Goal: Task Accomplishment & Management: Complete application form

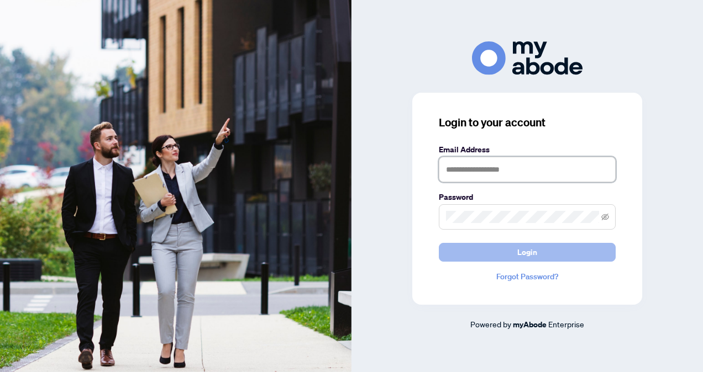
type input "**********"
click at [489, 248] on button "Login" at bounding box center [527, 252] width 177 height 19
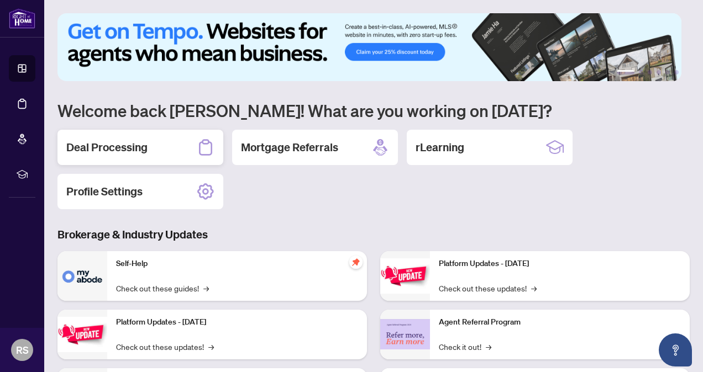
click at [123, 147] on h2 "Deal Processing" at bounding box center [106, 147] width 81 height 15
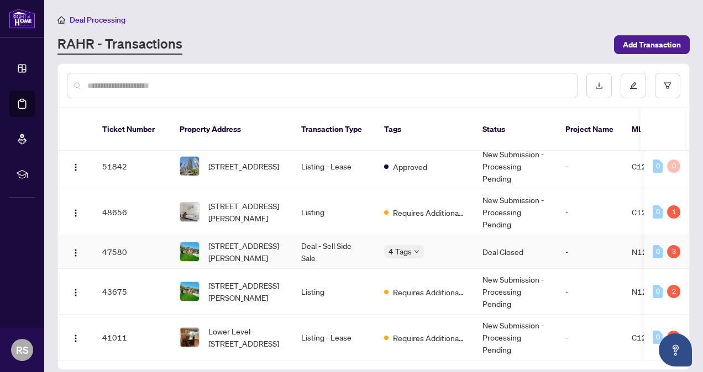
scroll to position [111, 0]
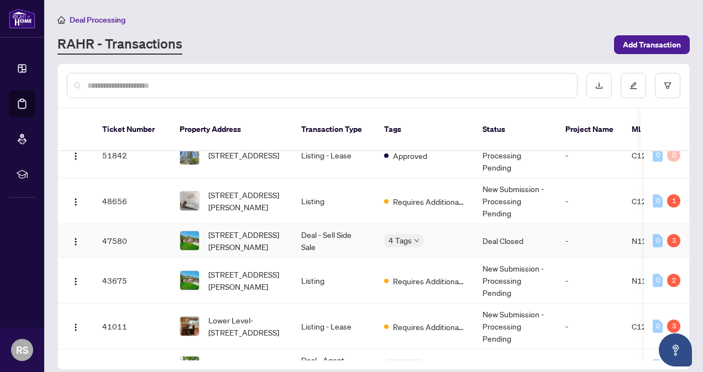
click at [311, 224] on td "Deal - Sell Side Sale" at bounding box center [333, 241] width 83 height 34
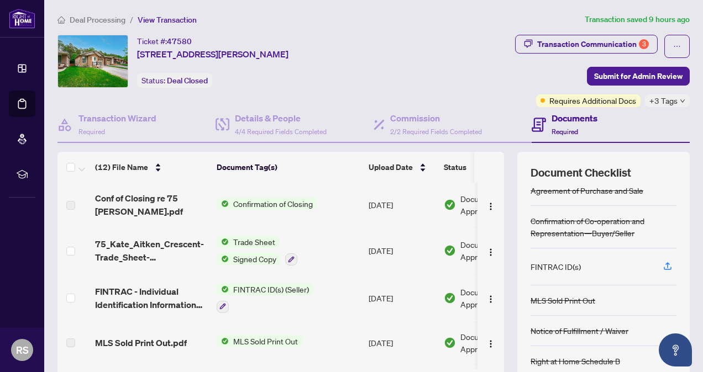
scroll to position [90, 0]
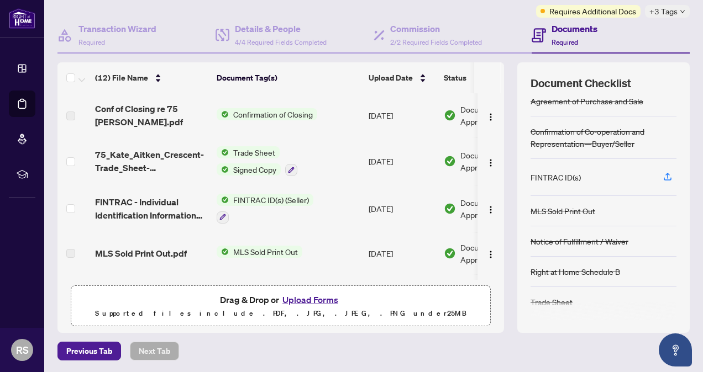
click at [252, 201] on span "FINTRAC ID(s) (Seller)" at bounding box center [271, 200] width 85 height 12
click at [243, 254] on span "FINTRAC ID(s) (Seller)" at bounding box center [257, 253] width 85 height 12
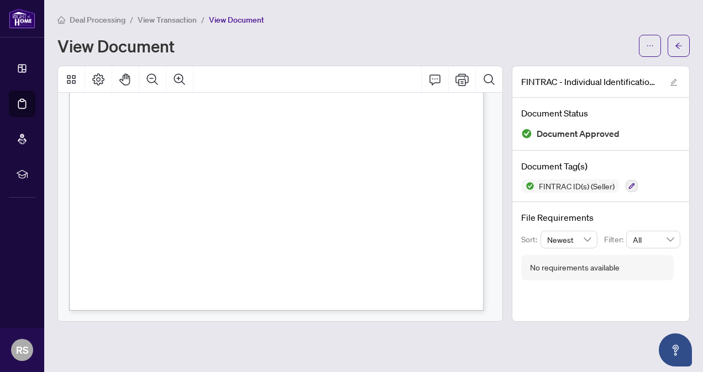
scroll to position [1822, 0]
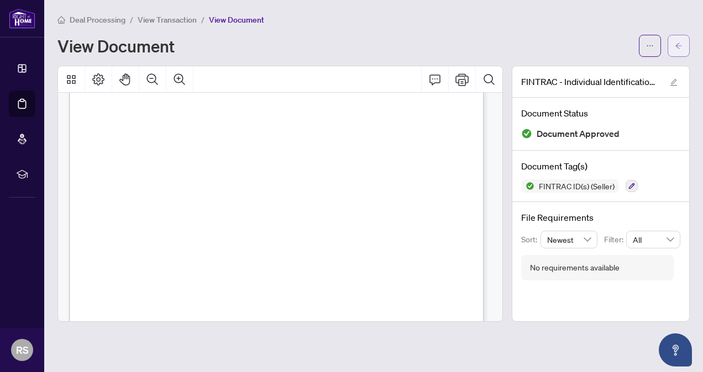
click at [681, 50] on span "button" at bounding box center [679, 46] width 8 height 18
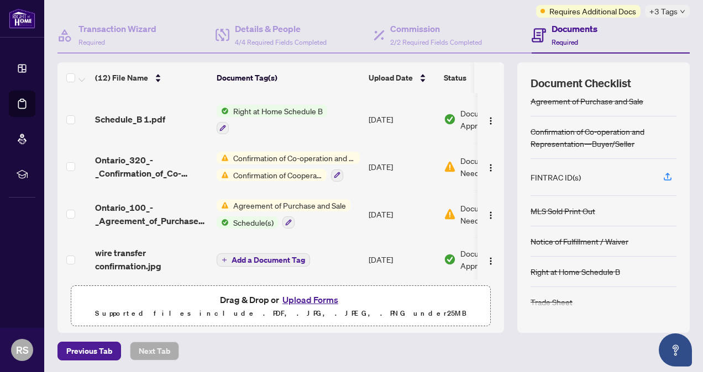
scroll to position [0, 67]
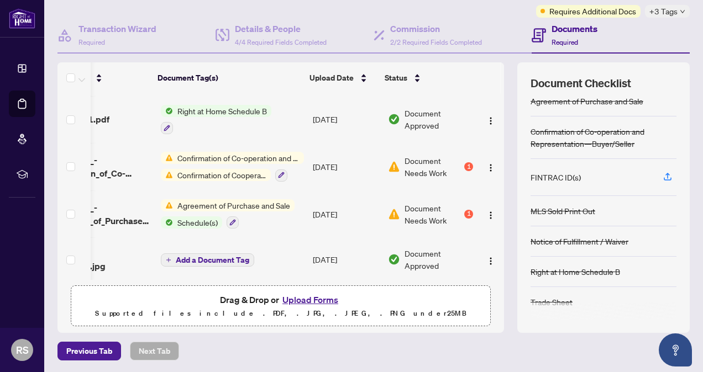
click at [404, 204] on span "Document Needs Work" at bounding box center [432, 214] width 57 height 24
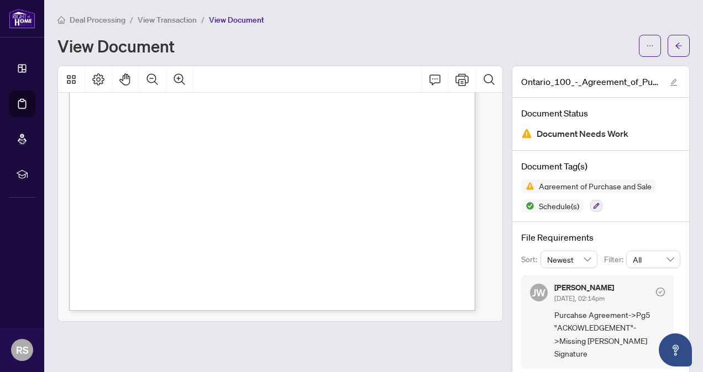
scroll to position [3560, 0]
click at [675, 43] on icon "arrow-left" at bounding box center [679, 46] width 8 height 8
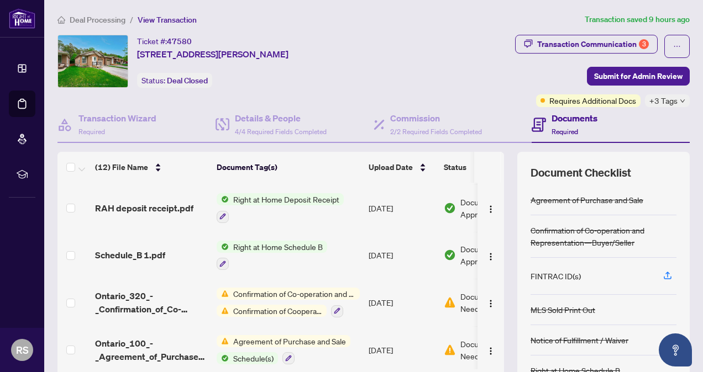
scroll to position [365, 0]
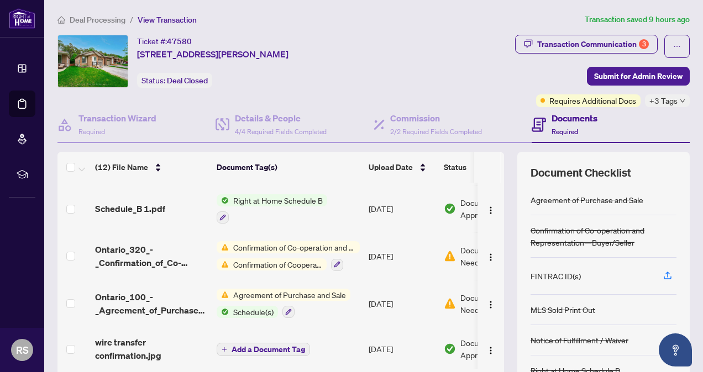
click at [409, 244] on td "[DATE]" at bounding box center [401, 257] width 75 height 48
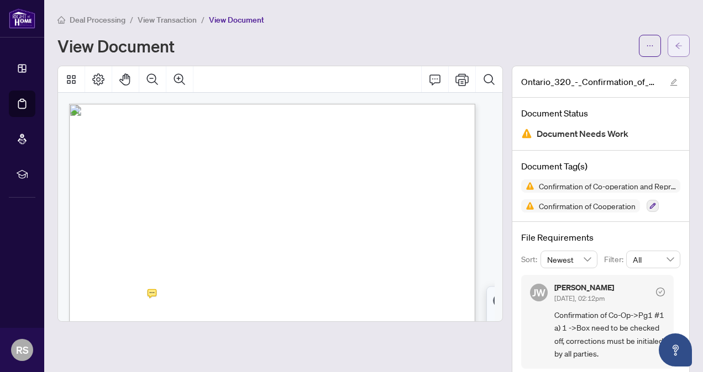
click at [675, 43] on button "button" at bounding box center [678, 46] width 22 height 22
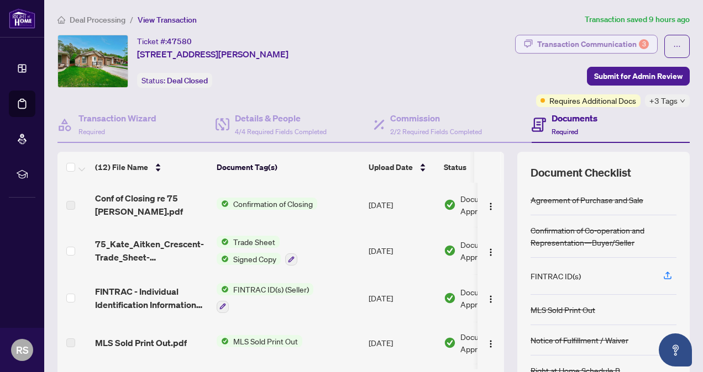
click at [596, 40] on div "Transaction Communication 3" at bounding box center [593, 44] width 112 height 18
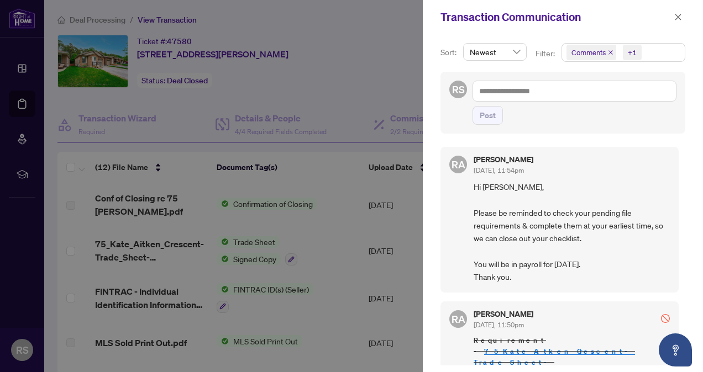
click at [402, 31] on div at bounding box center [351, 186] width 703 height 372
click at [677, 18] on icon "close" at bounding box center [678, 17] width 6 height 6
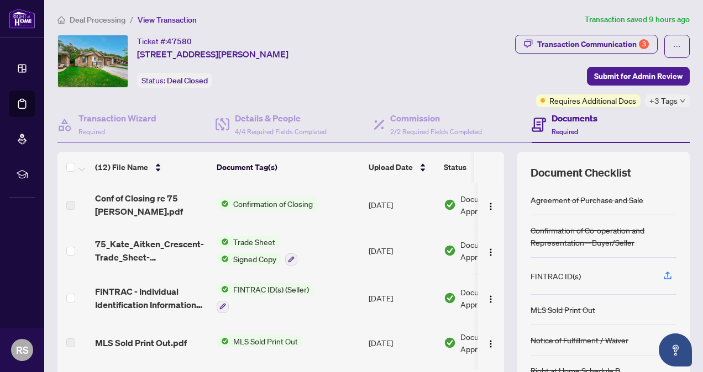
click at [236, 237] on span "Trade Sheet" at bounding box center [254, 242] width 51 height 12
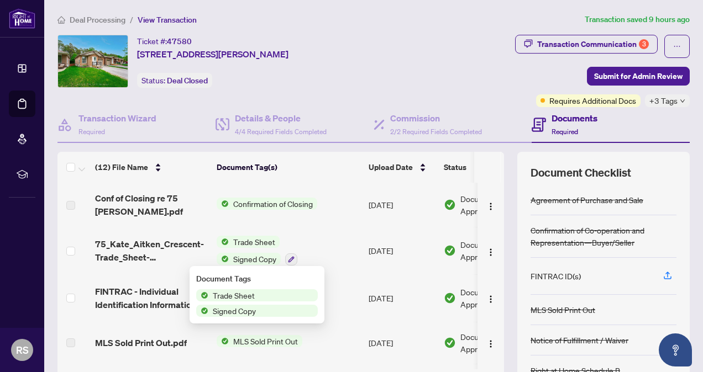
click at [230, 297] on span "Trade Sheet" at bounding box center [233, 296] width 51 height 12
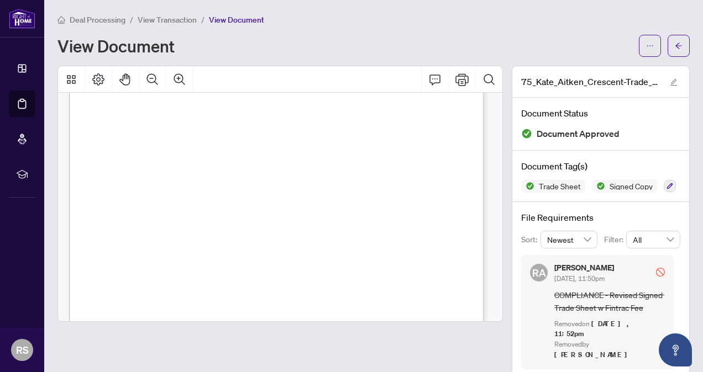
scroll to position [276, 0]
click at [675, 48] on icon "arrow-left" at bounding box center [679, 46] width 8 height 8
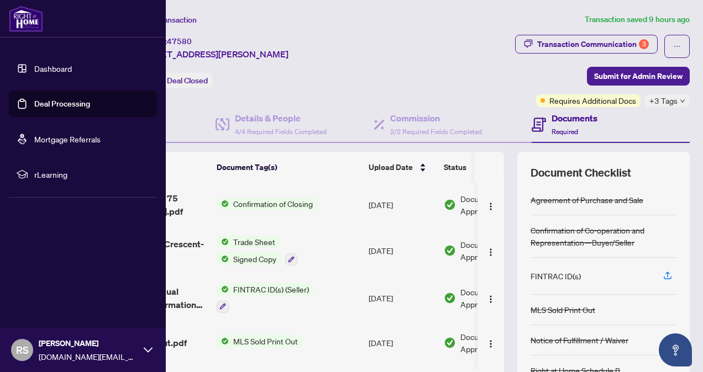
click at [54, 66] on link "Dashboard" at bounding box center [53, 69] width 38 height 10
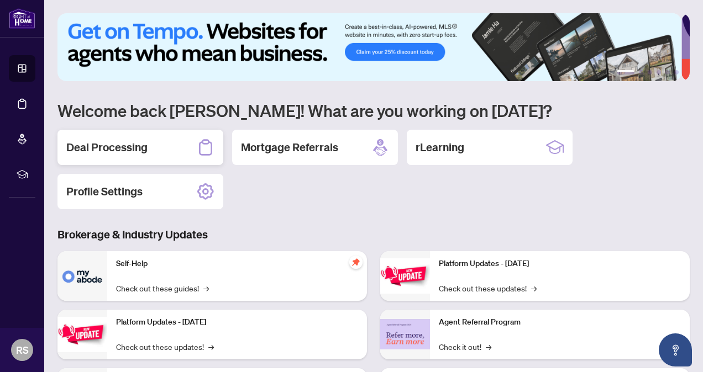
click at [138, 153] on h2 "Deal Processing" at bounding box center [106, 147] width 81 height 15
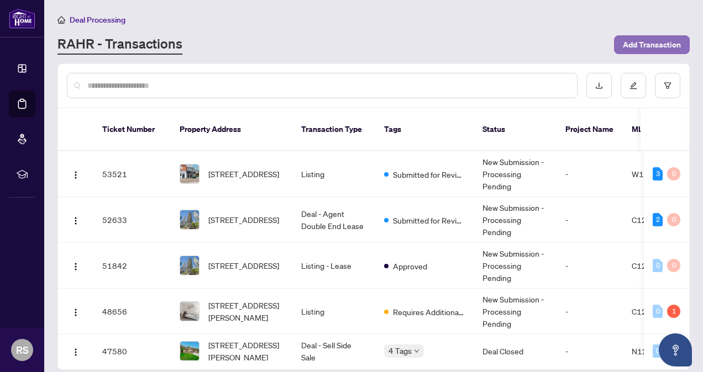
click at [665, 41] on span "Add Transaction" at bounding box center [652, 45] width 58 height 18
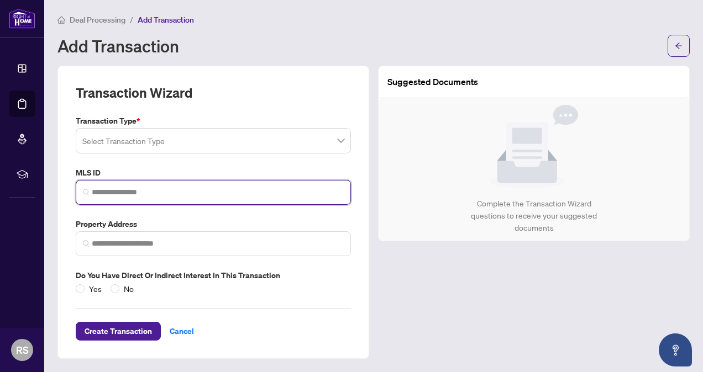
click at [109, 191] on input "search" at bounding box center [218, 193] width 252 height 12
paste input "*********"
type input "*********"
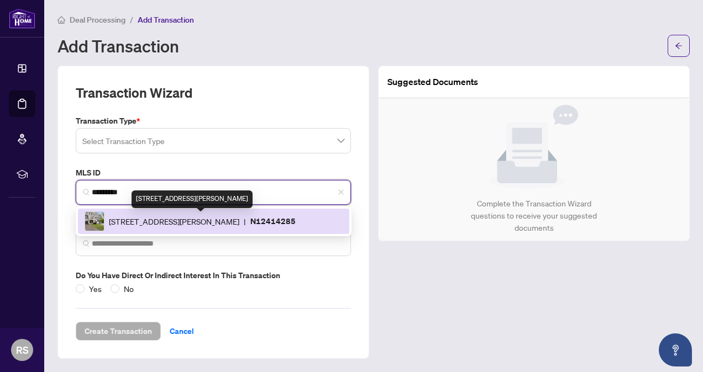
click at [196, 222] on span "[STREET_ADDRESS][PERSON_NAME]" at bounding box center [174, 221] width 130 height 12
type input "**********"
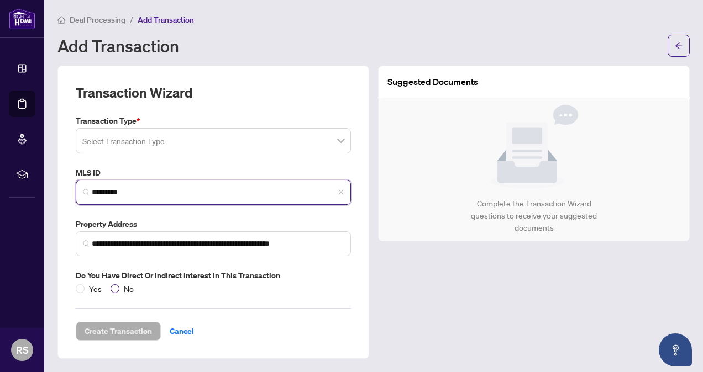
type input "*********"
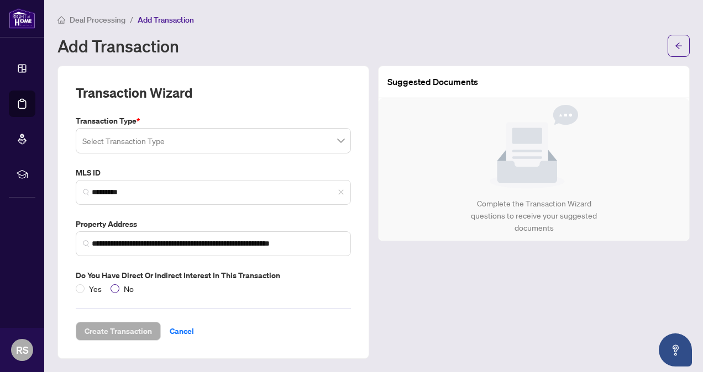
click at [119, 287] on span "No" at bounding box center [128, 289] width 19 height 12
click at [153, 149] on input "search" at bounding box center [208, 142] width 252 height 24
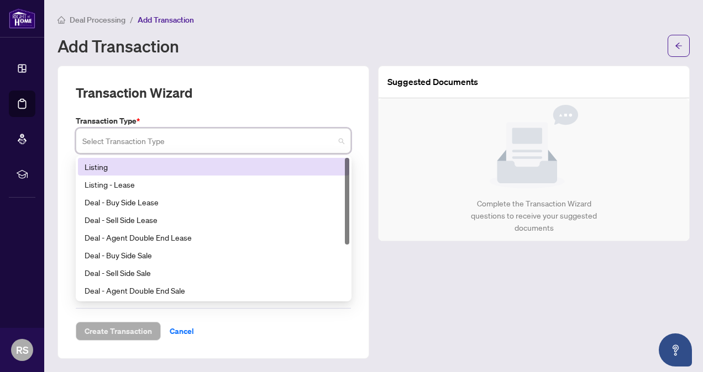
click at [158, 170] on div "Listing" at bounding box center [214, 167] width 258 height 12
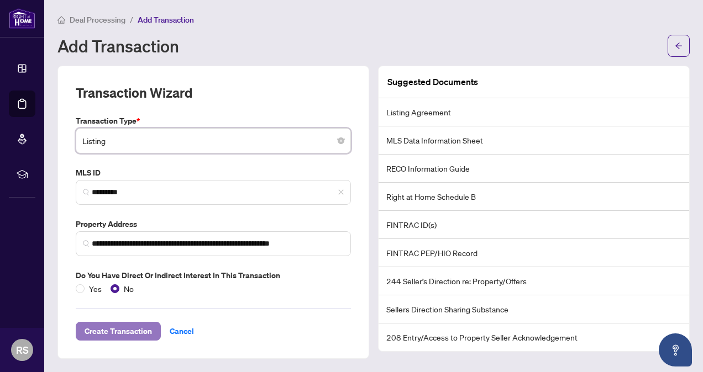
click at [106, 323] on span "Create Transaction" at bounding box center [118, 332] width 67 height 18
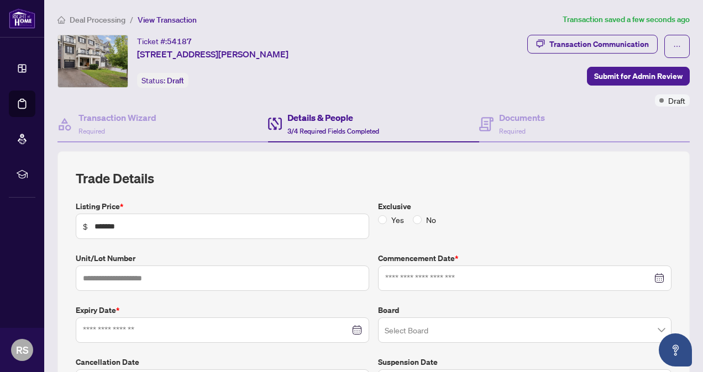
type input "**********"
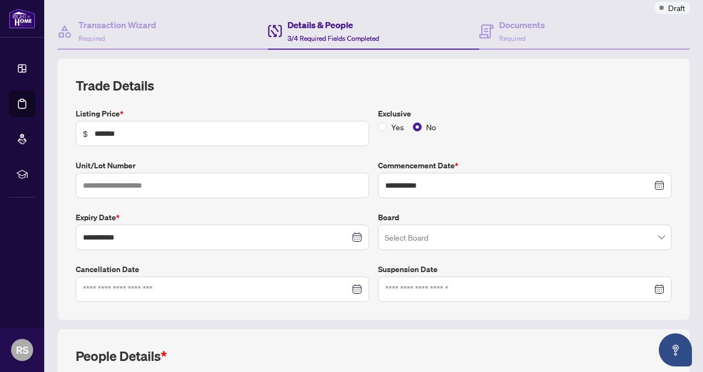
scroll to position [111, 0]
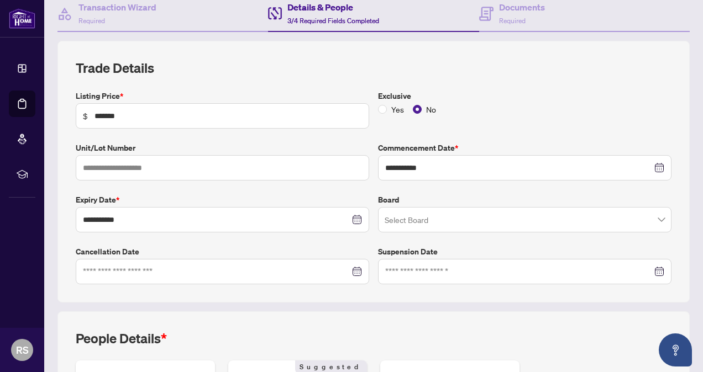
click at [431, 219] on input "search" at bounding box center [520, 221] width 270 height 24
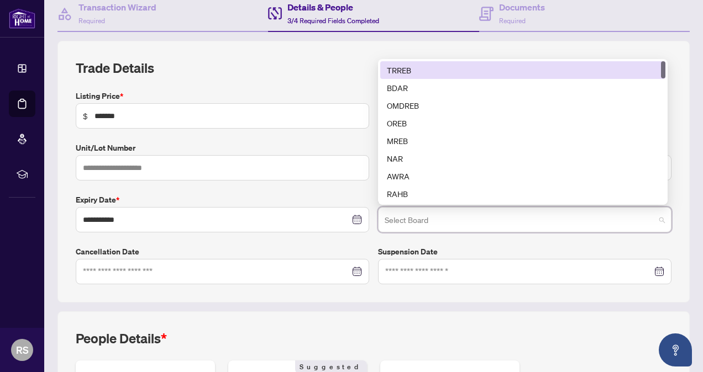
click at [427, 74] on div "TRREB" at bounding box center [523, 70] width 272 height 12
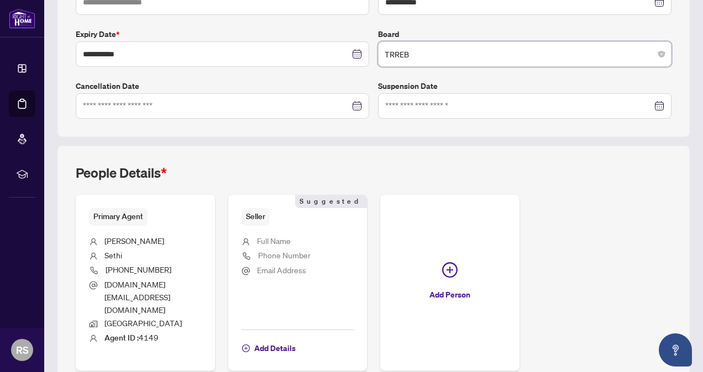
scroll to position [306, 0]
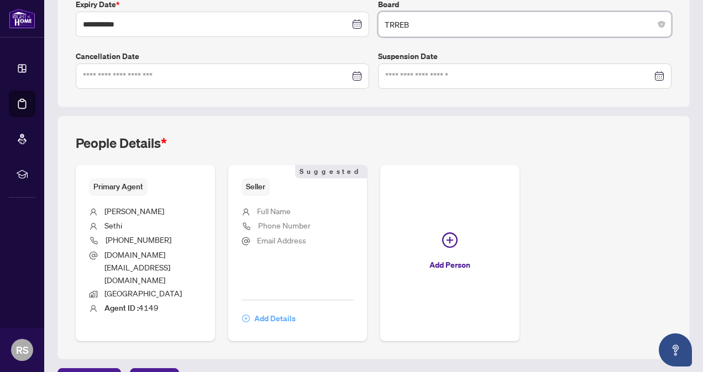
click at [296, 310] on span "Add Details" at bounding box center [274, 319] width 41 height 18
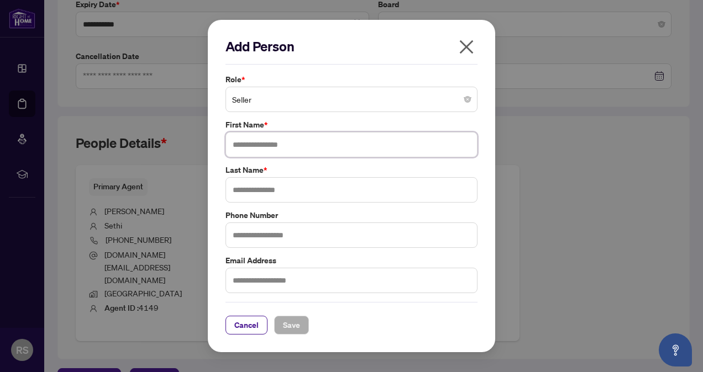
click at [280, 145] on input "text" at bounding box center [351, 144] width 252 height 25
drag, startPoint x: 262, startPoint y: 146, endPoint x: 291, endPoint y: 145, distance: 28.7
click at [291, 145] on input "**********" at bounding box center [351, 144] width 252 height 25
click at [350, 144] on input "**********" at bounding box center [351, 144] width 252 height 25
type input "**********"
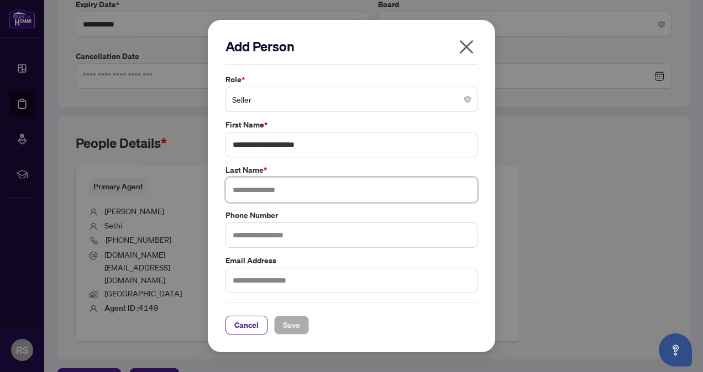
click at [253, 187] on input "text" at bounding box center [351, 189] width 252 height 25
paste input "********"
type input "********"
click at [278, 236] on input "text" at bounding box center [351, 235] width 252 height 25
type input "**********"
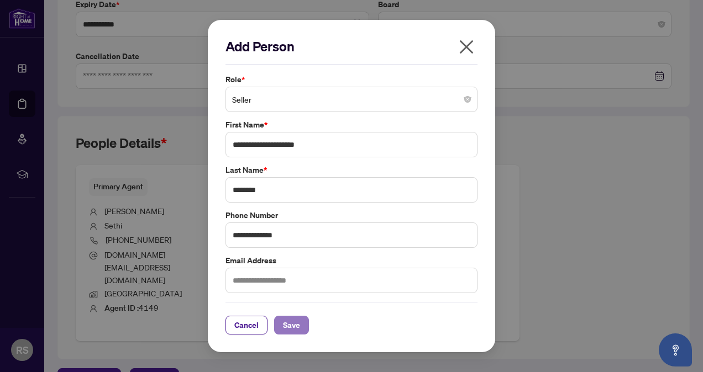
click at [290, 326] on span "Save" at bounding box center [291, 326] width 17 height 18
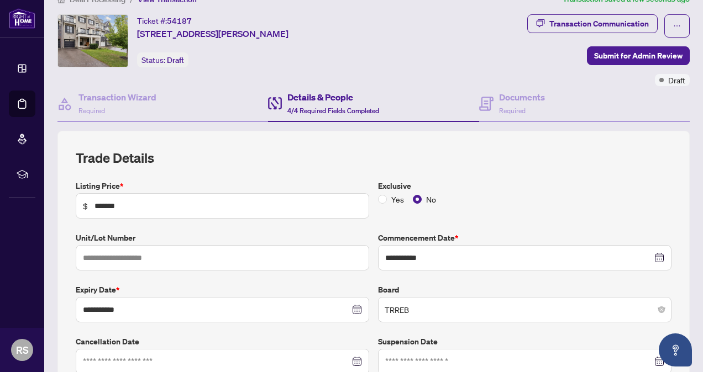
scroll to position [0, 0]
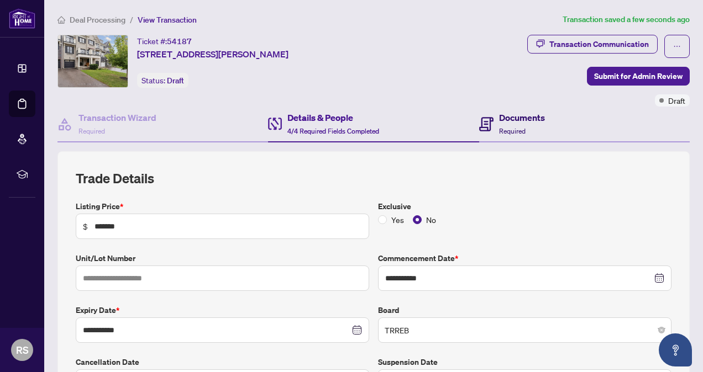
click at [504, 123] on h4 "Documents" at bounding box center [522, 117] width 46 height 13
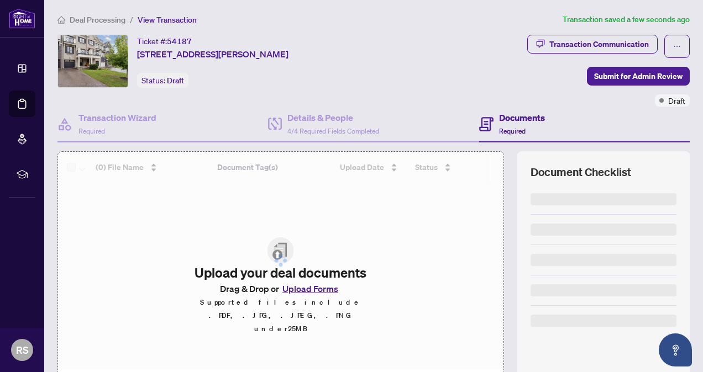
scroll to position [89, 0]
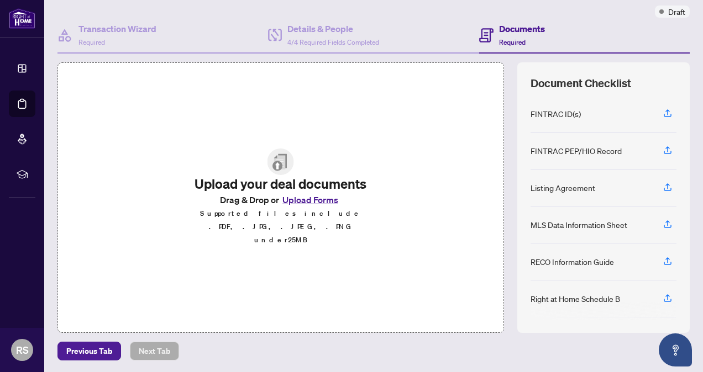
click at [311, 207] on button "Upload Forms" at bounding box center [310, 200] width 62 height 14
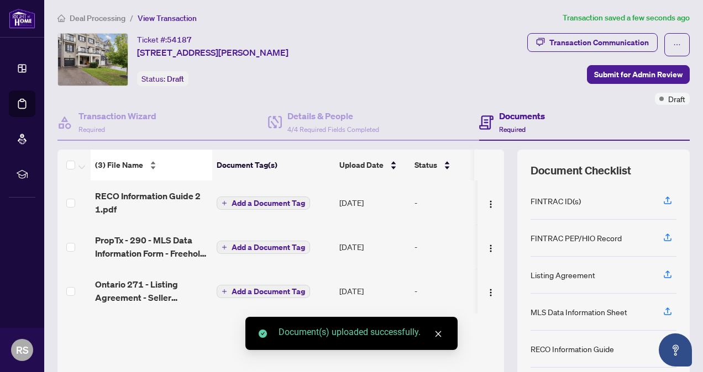
scroll to position [0, 0]
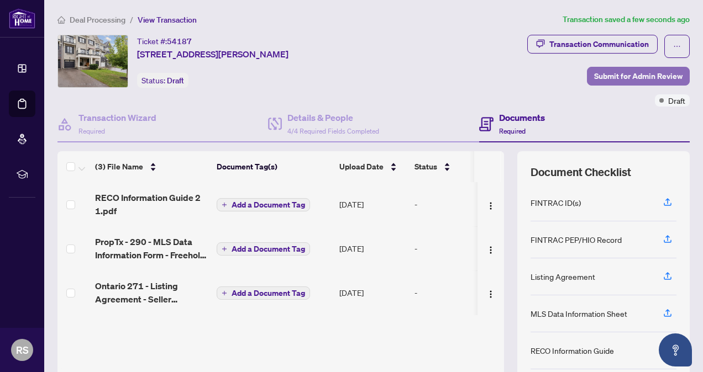
click at [631, 73] on span "Submit for Admin Review" at bounding box center [638, 76] width 88 height 18
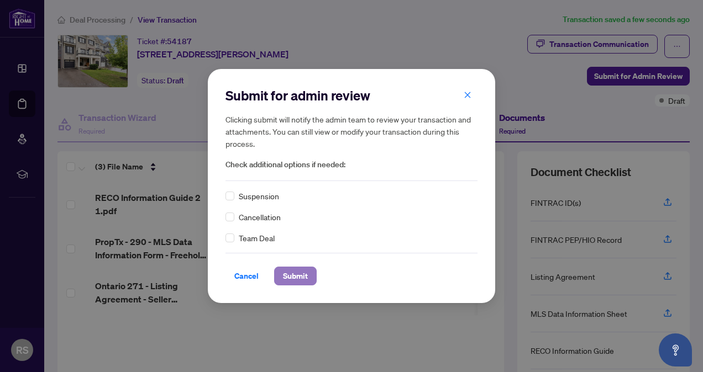
click at [294, 280] on span "Submit" at bounding box center [295, 276] width 25 height 18
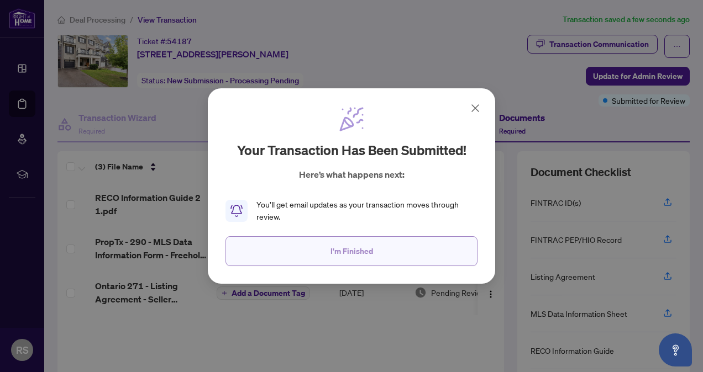
click at [342, 254] on span "I'm Finished" at bounding box center [351, 252] width 43 height 18
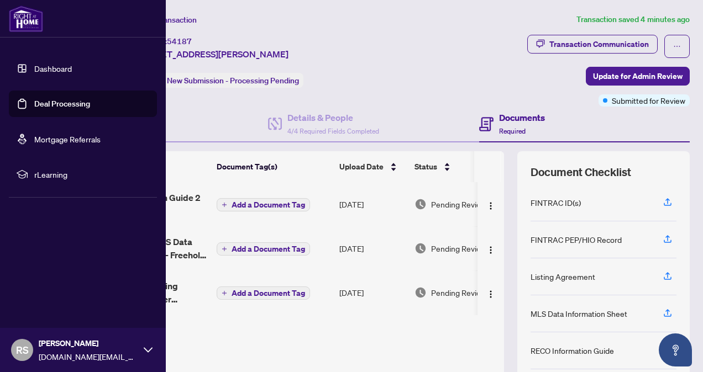
click at [23, 12] on img at bounding box center [26, 19] width 34 height 27
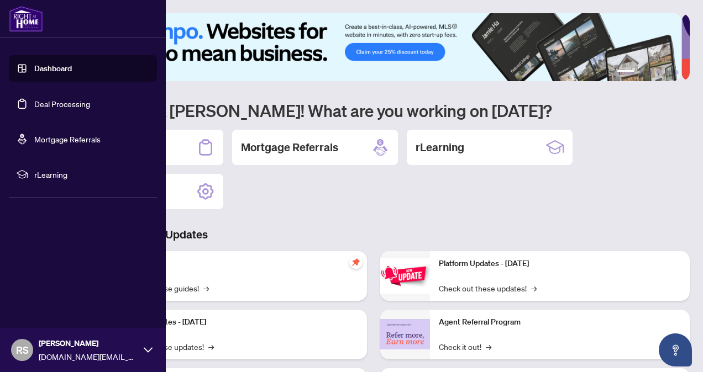
click at [25, 351] on span "RS" at bounding box center [22, 350] width 13 height 15
click at [52, 285] on span "Logout" at bounding box center [44, 285] width 25 height 18
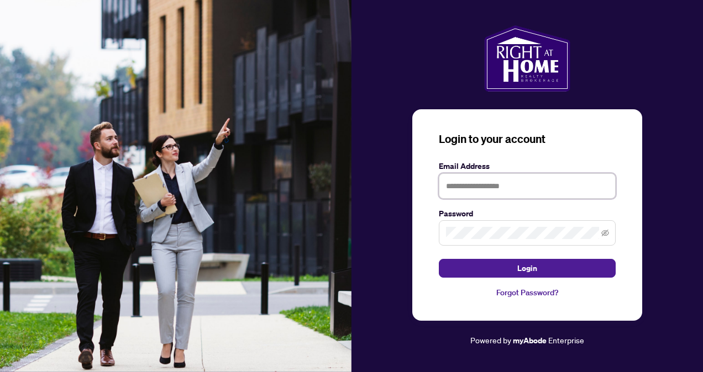
type input "**********"
